Goal: Transaction & Acquisition: Book appointment/travel/reservation

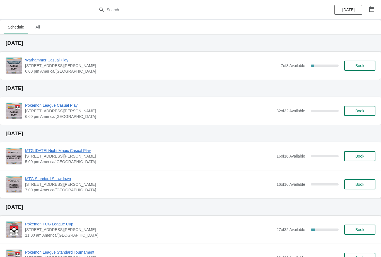
click at [365, 66] on span "Book" at bounding box center [359, 65] width 21 height 4
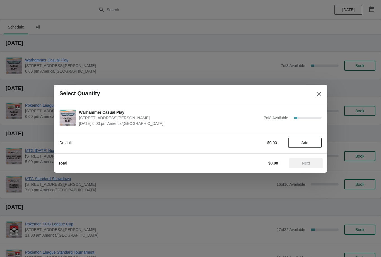
click at [306, 142] on span "Add" at bounding box center [305, 142] width 7 height 4
click at [314, 142] on icon at bounding box center [315, 142] width 2 height 2
click at [306, 164] on span "Next" at bounding box center [306, 163] width 8 height 4
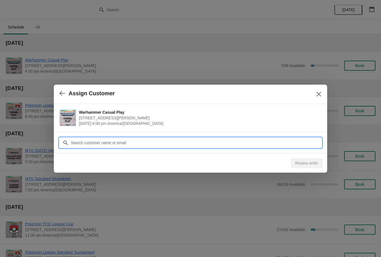
click at [143, 141] on input "Customer" at bounding box center [196, 143] width 251 height 10
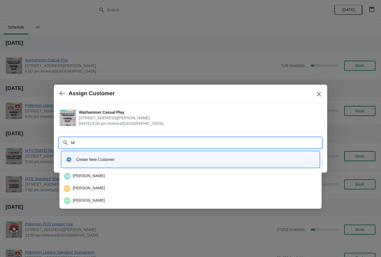
type input "M"
type input "[PERSON_NAME]"
click at [104, 191] on div "JR [PERSON_NAME]" at bounding box center [190, 188] width 253 height 7
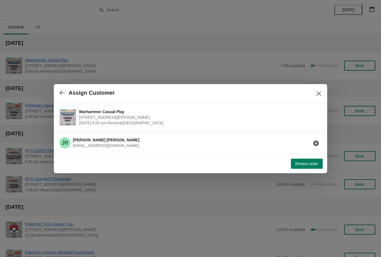
click at [314, 142] on icon "button" at bounding box center [316, 143] width 6 height 6
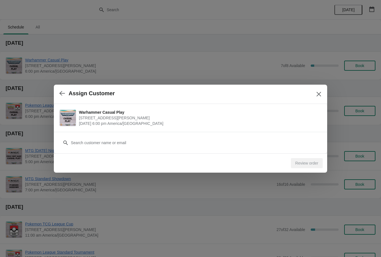
click at [304, 164] on div "Review order" at bounding box center [307, 163] width 32 height 10
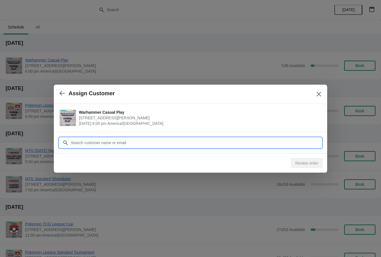
click at [246, 138] on input "Customer" at bounding box center [196, 143] width 251 height 10
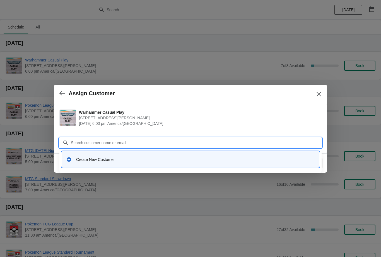
type input "M"
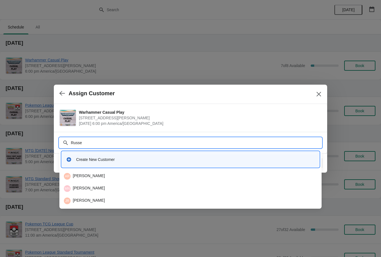
type input "[PERSON_NAME]"
